Goal: Register for event/course

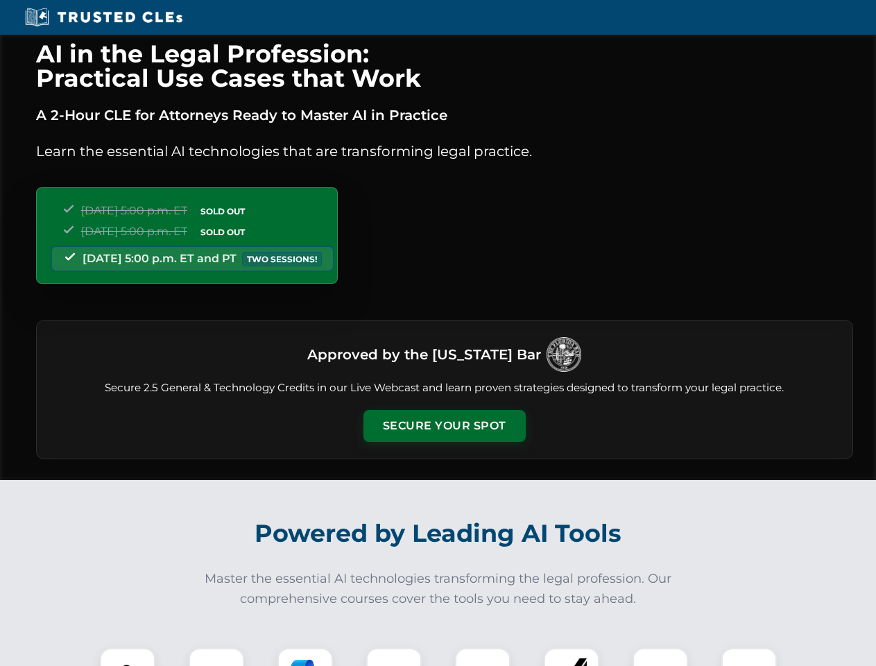
click at [444, 426] on button "Secure Your Spot" at bounding box center [444, 426] width 162 height 32
click at [128, 657] on img at bounding box center [127, 675] width 40 height 40
